Goal: Task Accomplishment & Management: Manage account settings

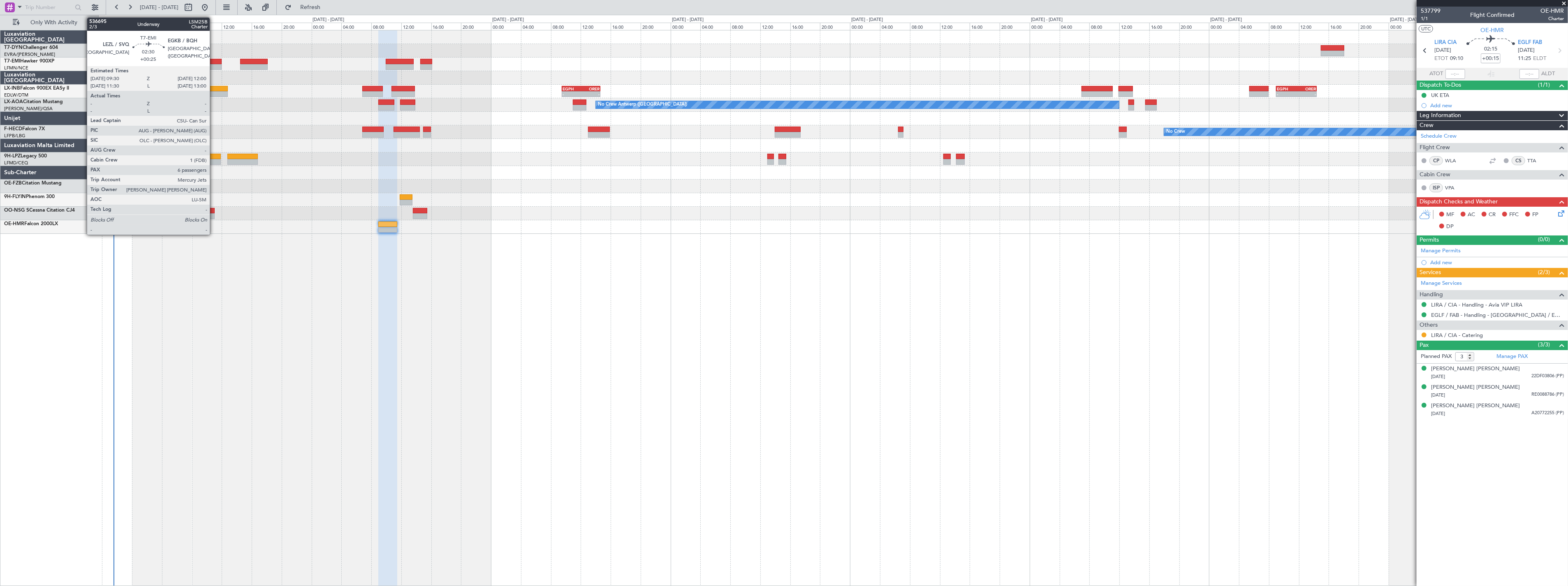
click at [214, 59] on div at bounding box center [212, 61] width 19 height 5
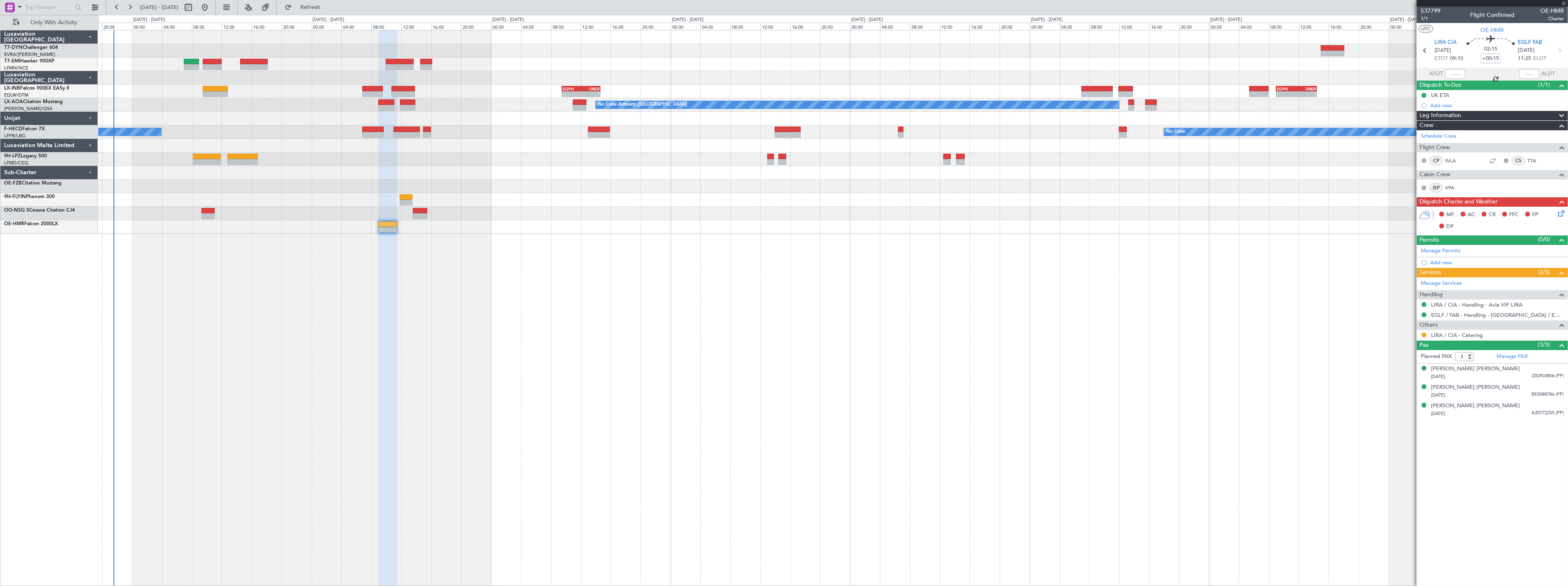
type input "+00:25"
type input "6"
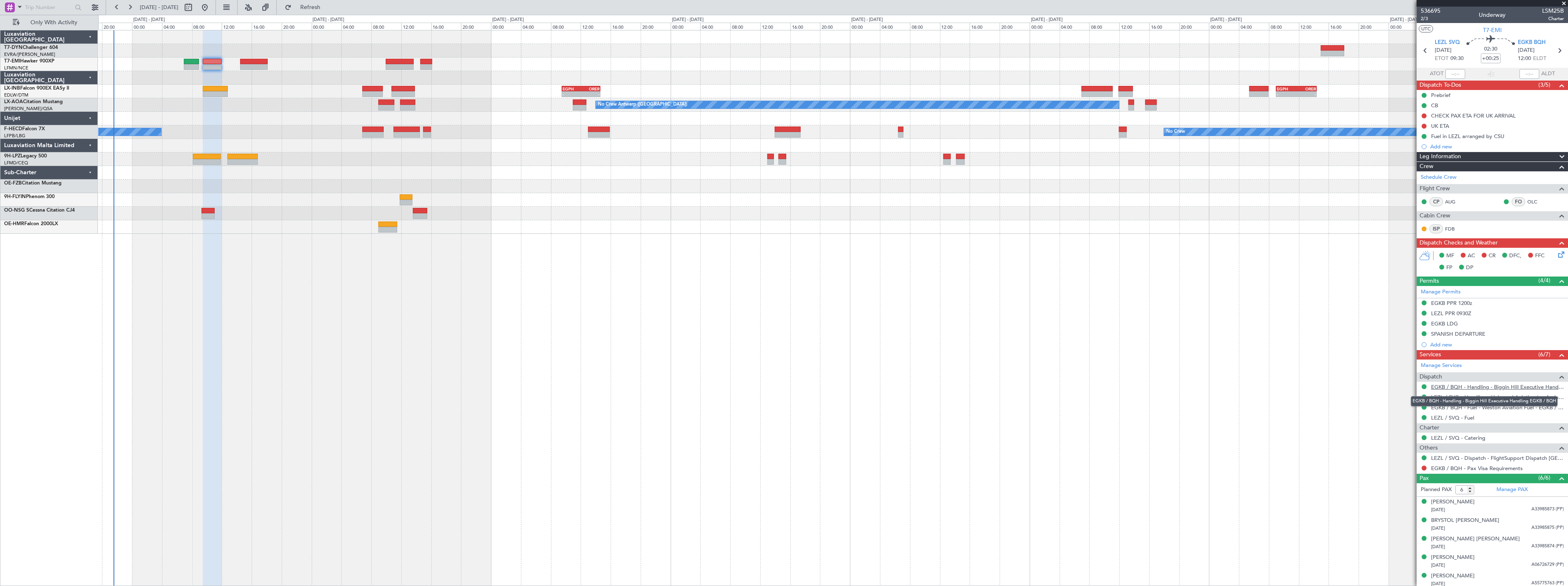
click at [1519, 386] on link "EGKB / BQH - Handling - Biggin Hill Executive Handling EGKB / BQH" at bounding box center [1497, 386] width 133 height 7
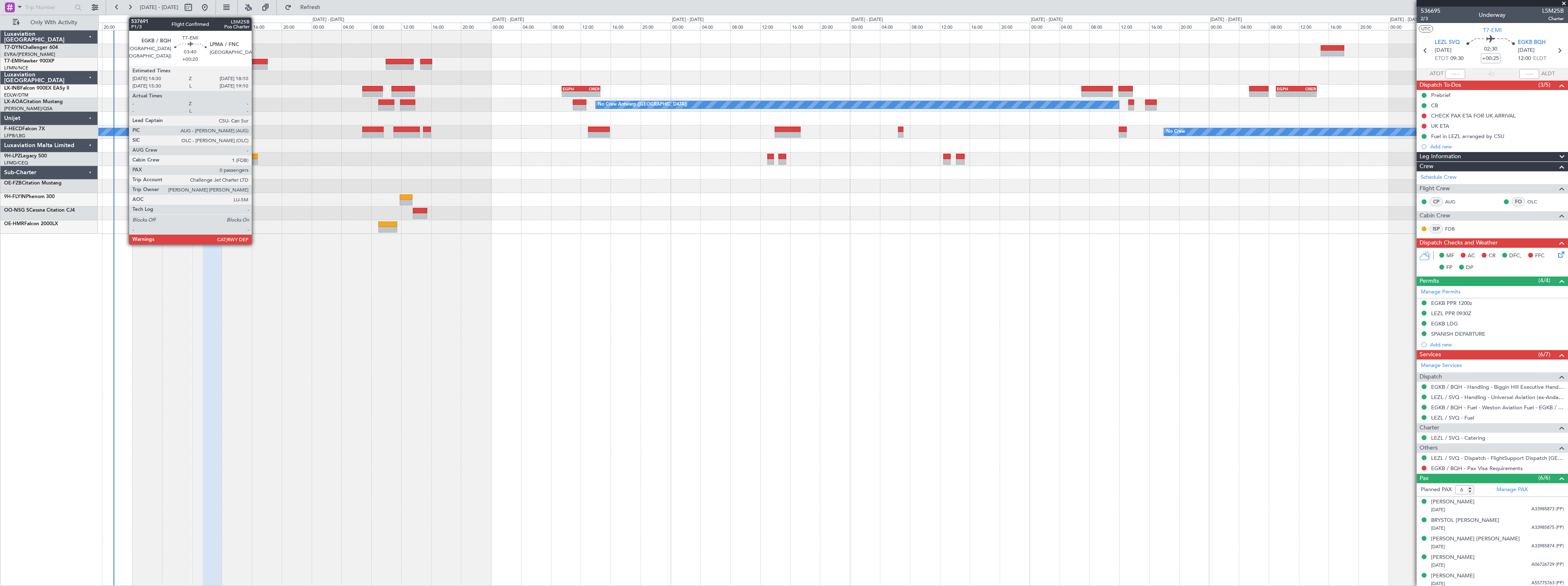
click at [256, 60] on div at bounding box center [254, 61] width 27 height 5
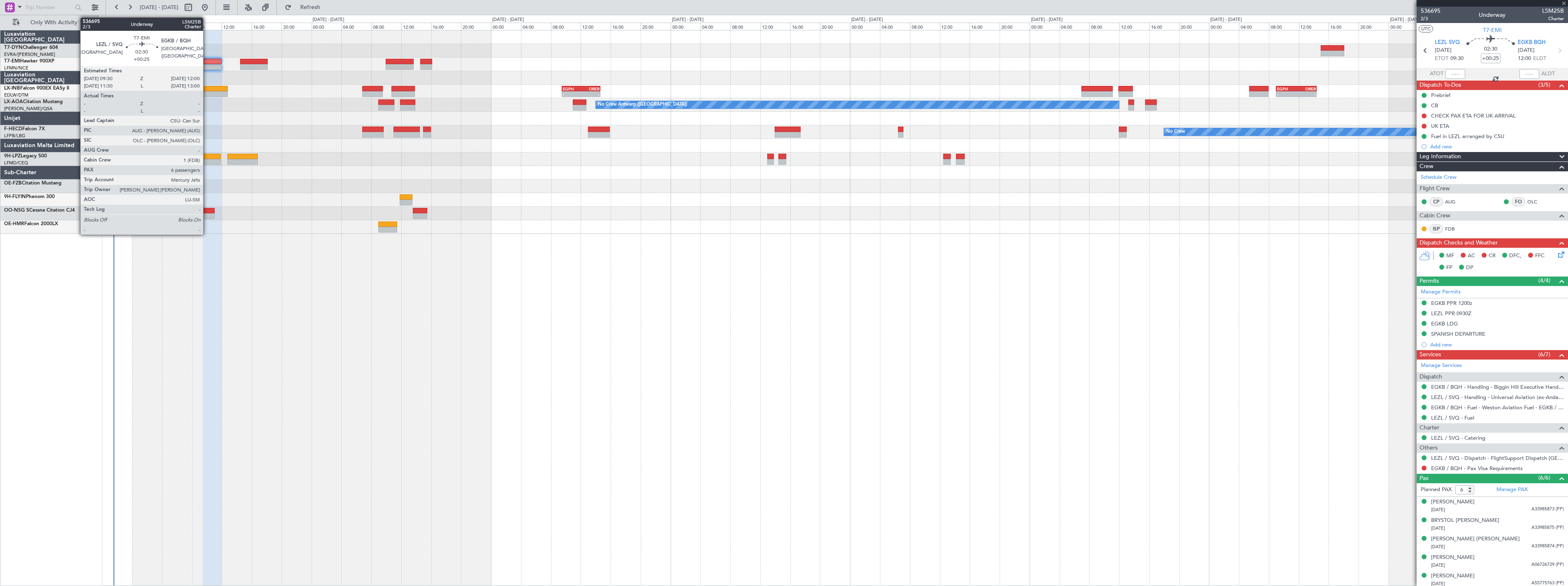
type input "+00:20"
type input "0"
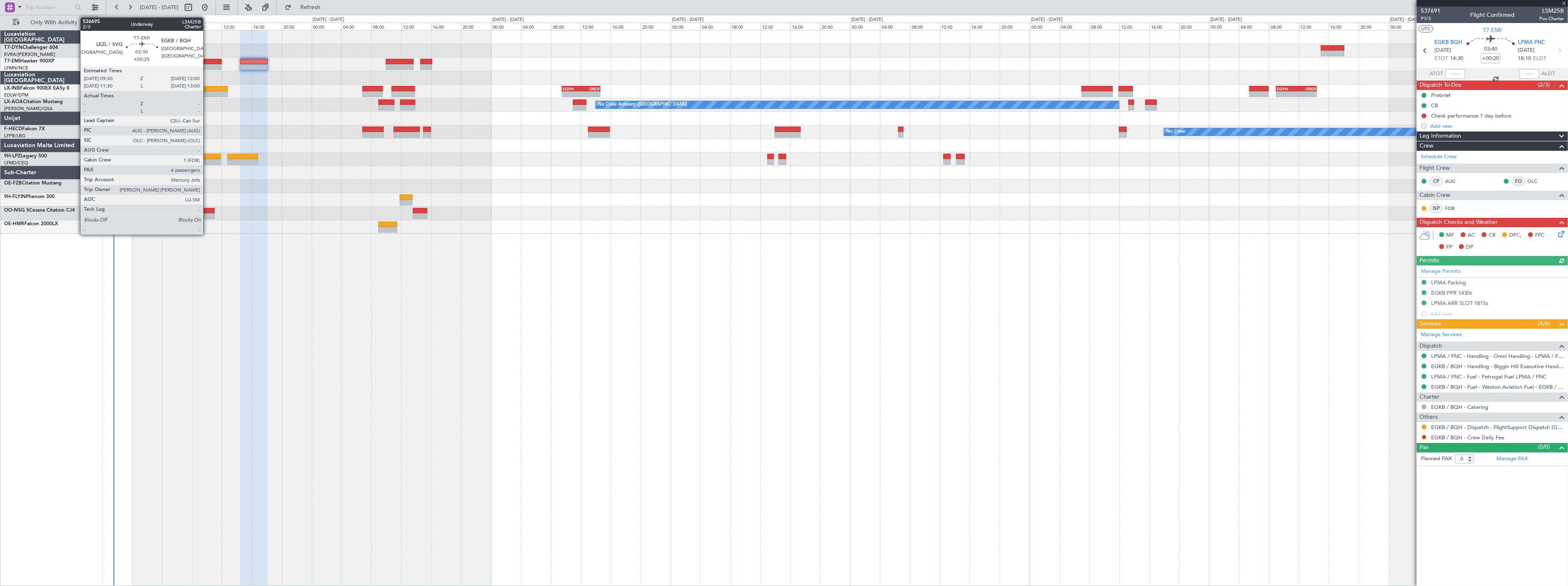
click at [207, 59] on div at bounding box center [212, 61] width 19 height 5
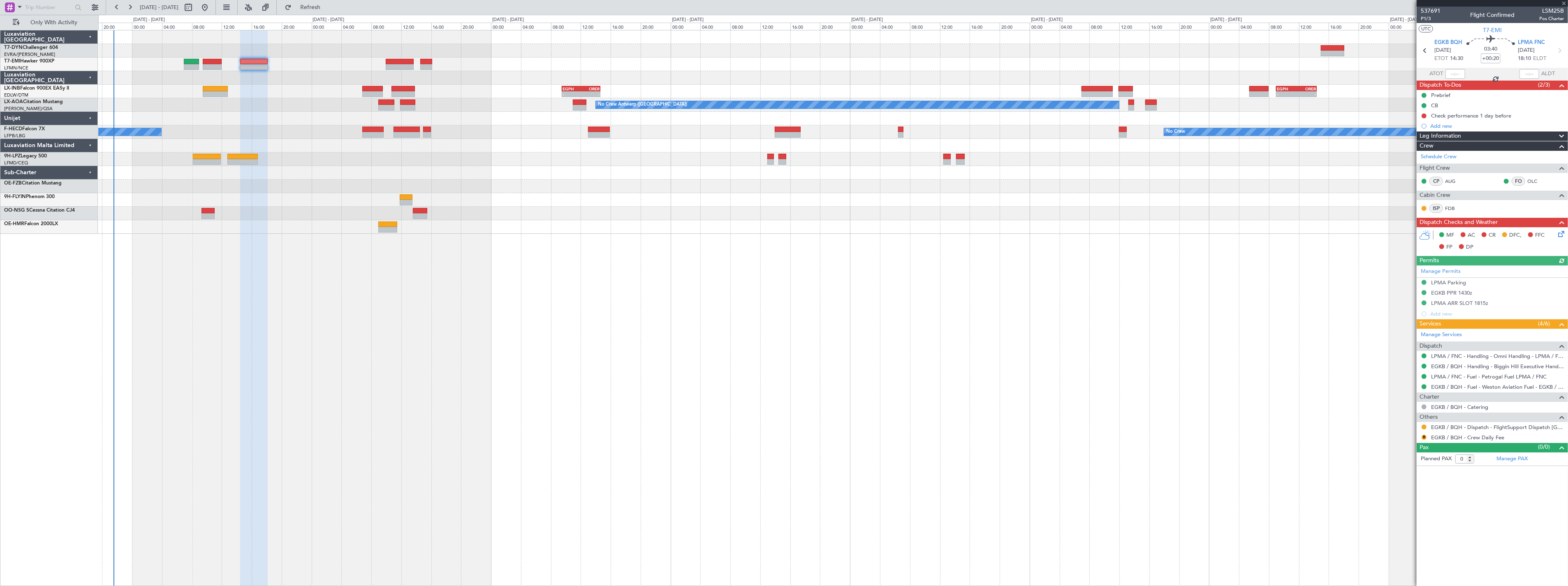
type input "+00:25"
type input "6"
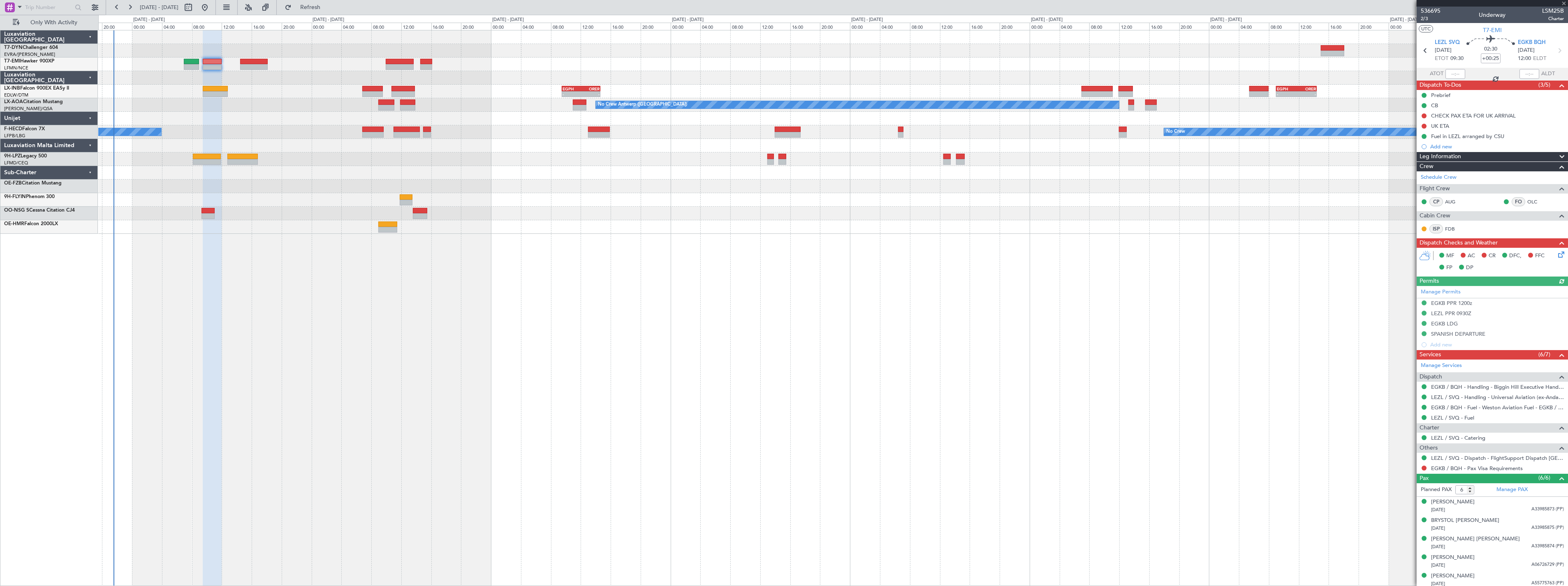
scroll to position [21, 0]
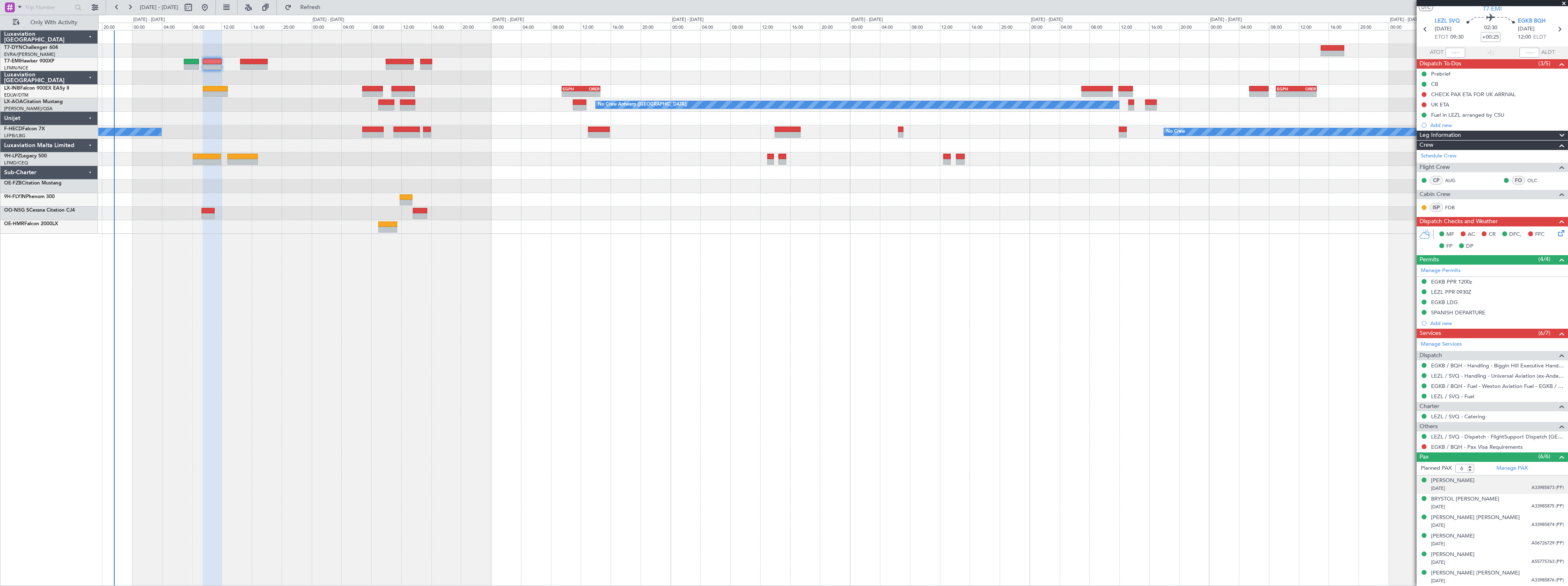
click at [1513, 482] on div "[PERSON_NAME] [DATE] A33985873 (PP)" at bounding box center [1497, 485] width 133 height 16
click at [1475, 478] on div "[PERSON_NAME]" at bounding box center [1453, 481] width 44 height 9
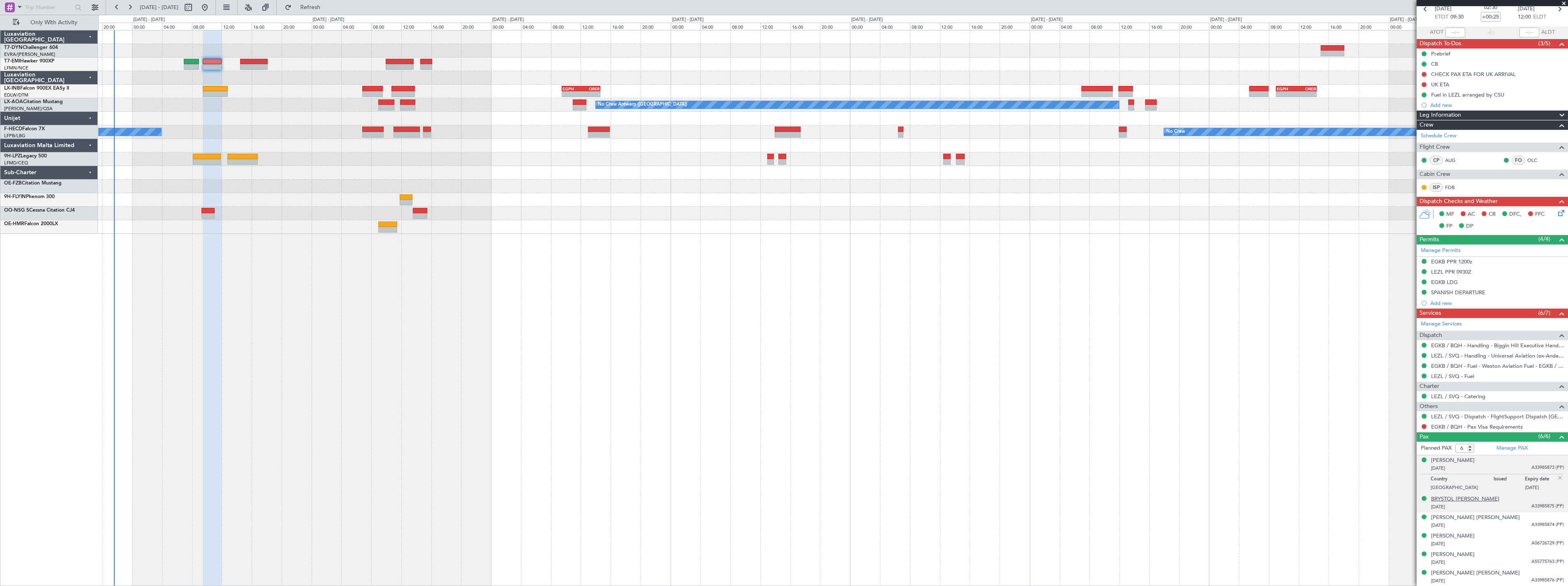
scroll to position [0, 0]
